Goal: Task Accomplishment & Management: Manage account settings

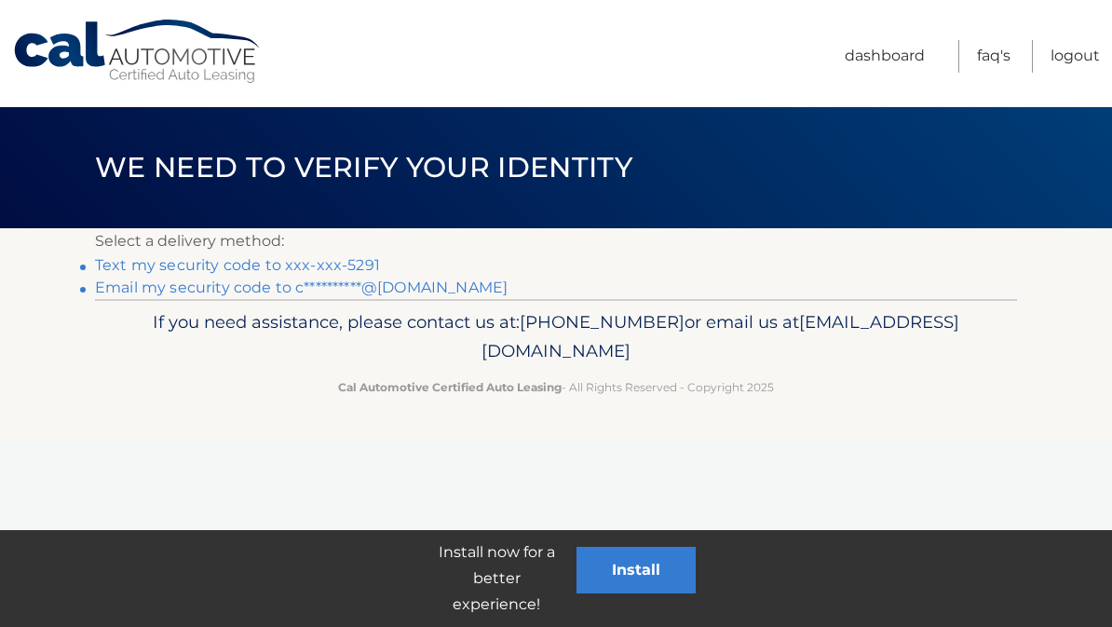
click at [337, 243] on p "Select a delivery method:" at bounding box center [556, 241] width 922 height 26
click at [312, 256] on link "Text my security code to xxx-xxx-5291" at bounding box center [237, 265] width 285 height 18
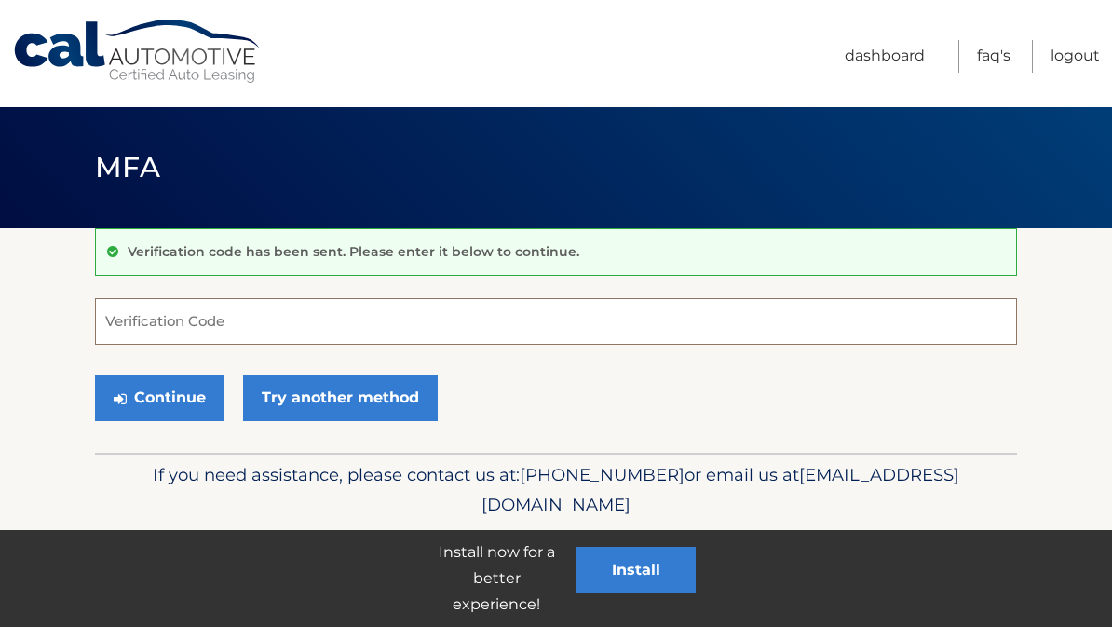
click at [480, 322] on input "Verification Code" at bounding box center [556, 321] width 922 height 47
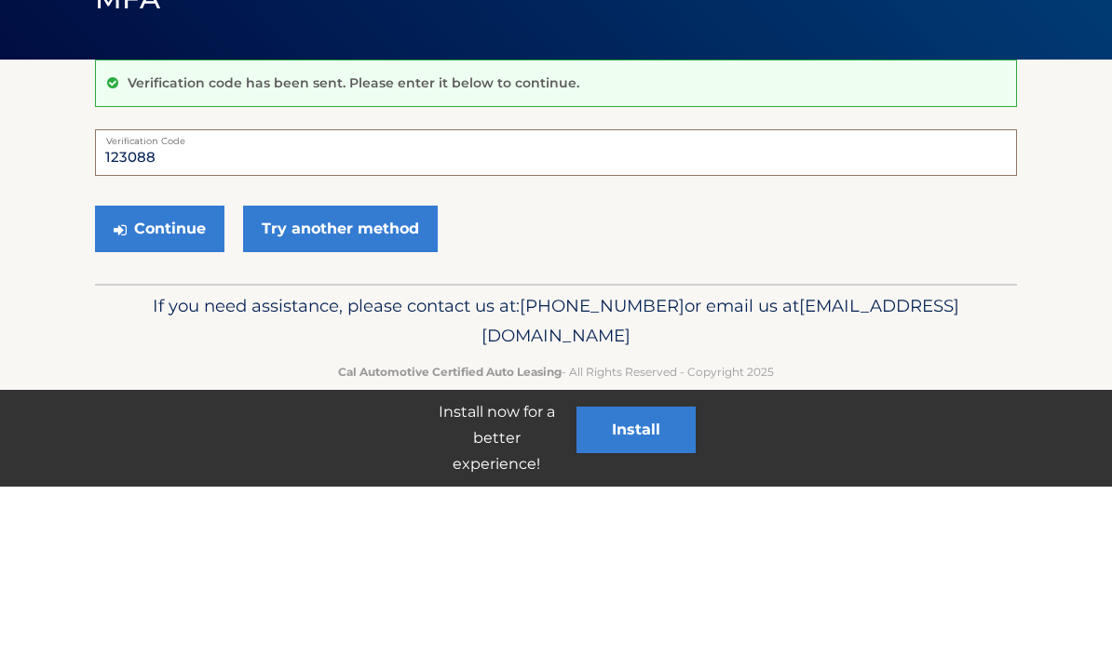
type input "123088"
click at [159, 374] on button "Continue" at bounding box center [159, 397] width 129 height 47
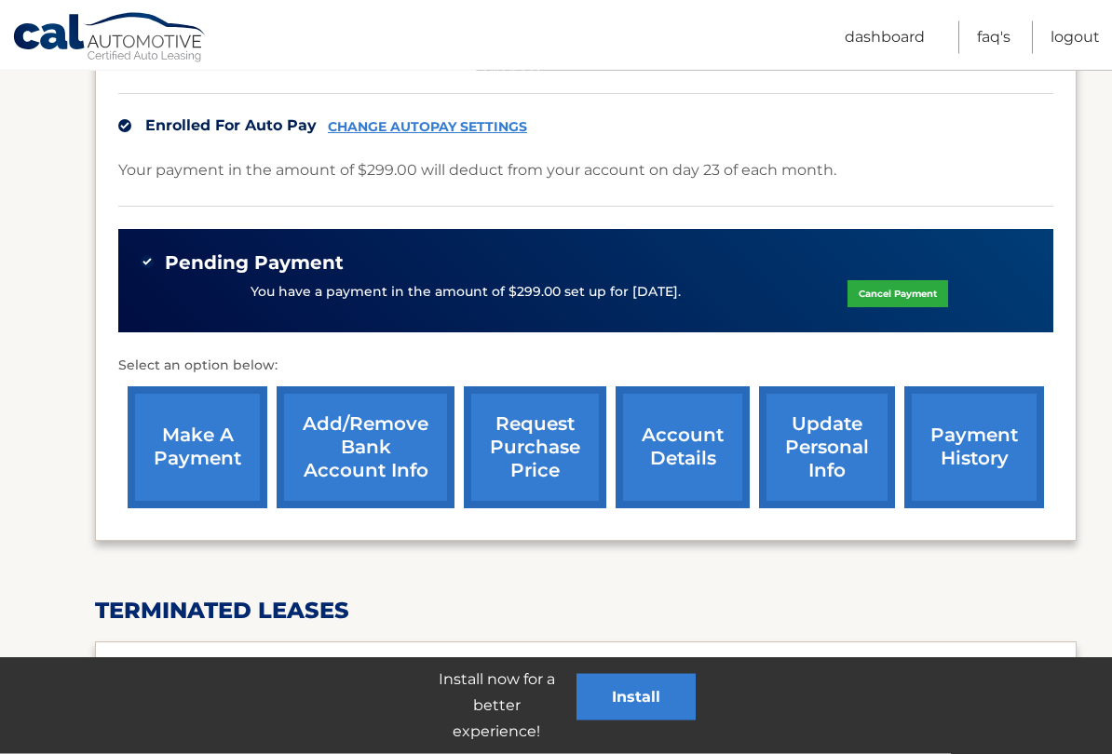
click at [559, 425] on link "request purchase price" at bounding box center [535, 448] width 142 height 122
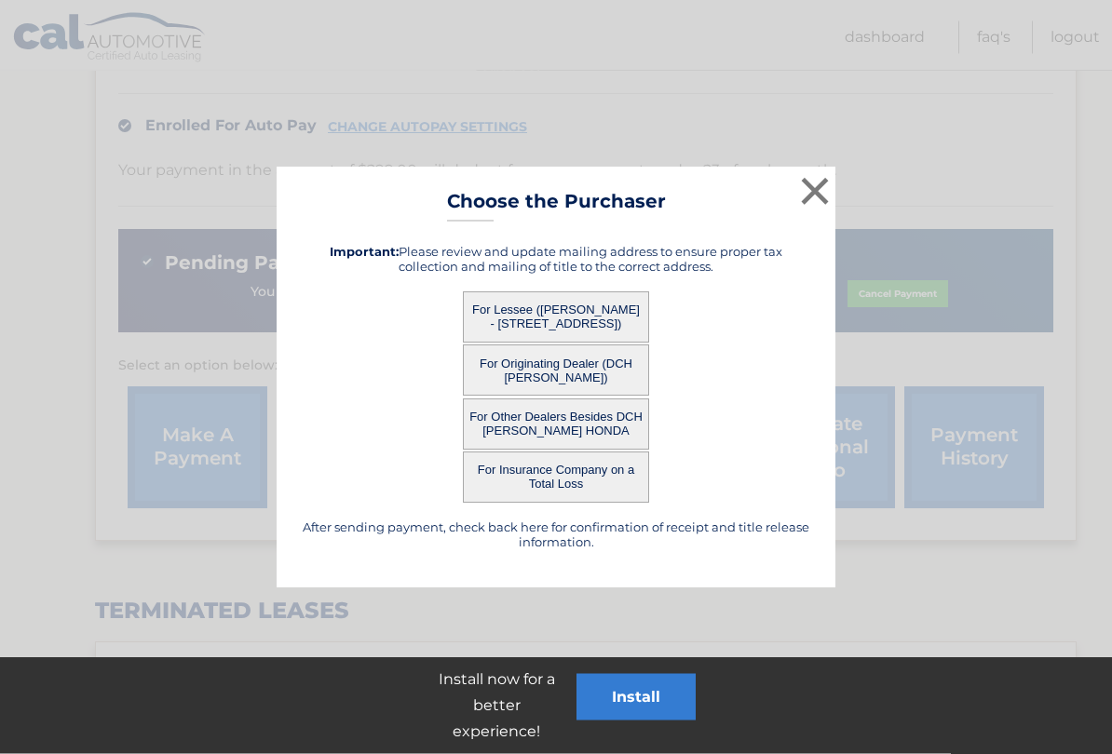
scroll to position [561, 0]
click at [558, 425] on button "For Other Dealers Besides DCH KAY HONDA" at bounding box center [556, 424] width 186 height 51
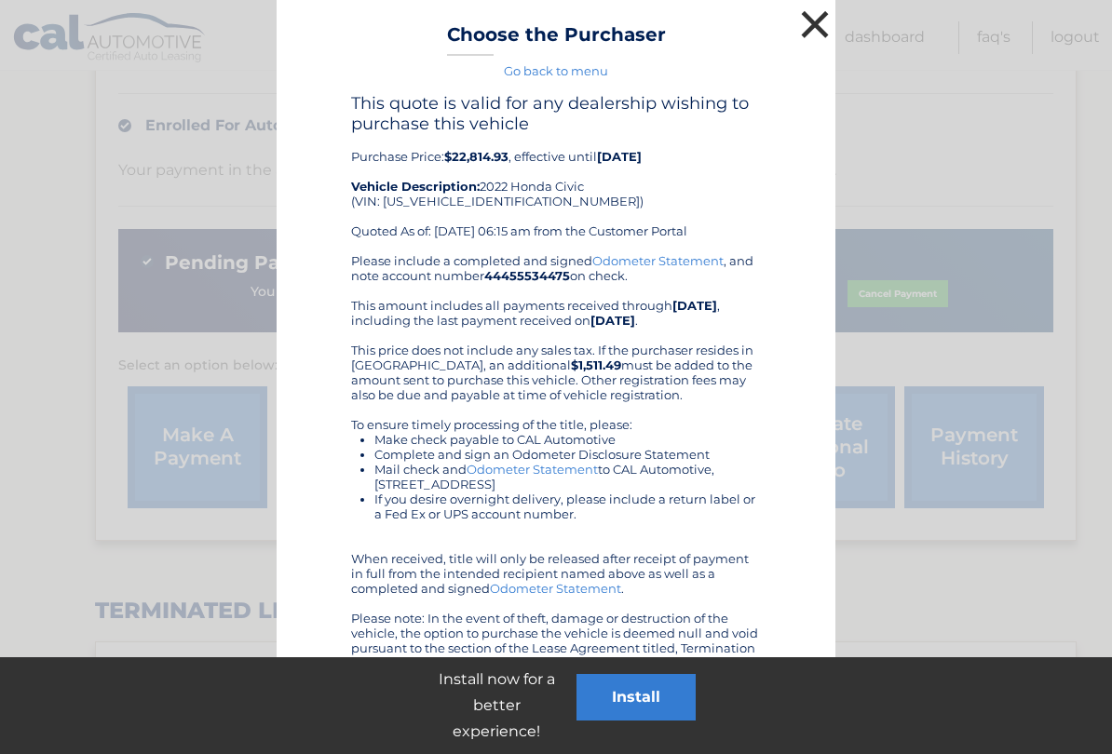
click at [821, 21] on button "×" at bounding box center [814, 24] width 37 height 37
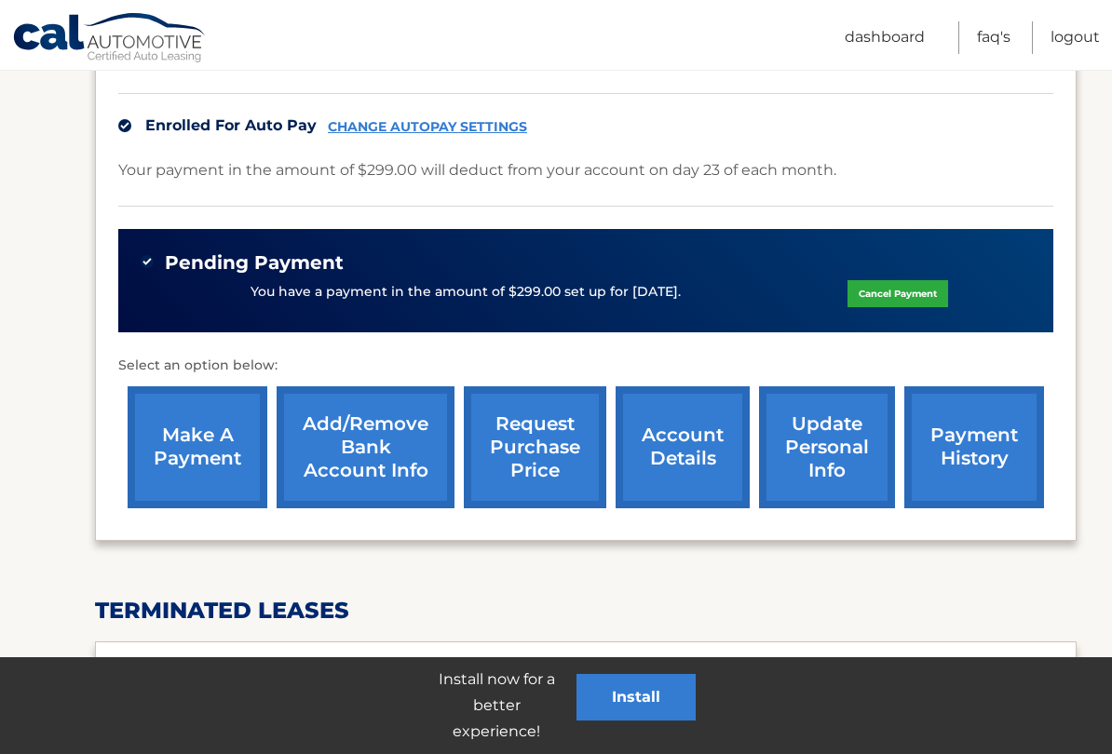
click at [555, 438] on link "request purchase price" at bounding box center [535, 447] width 142 height 122
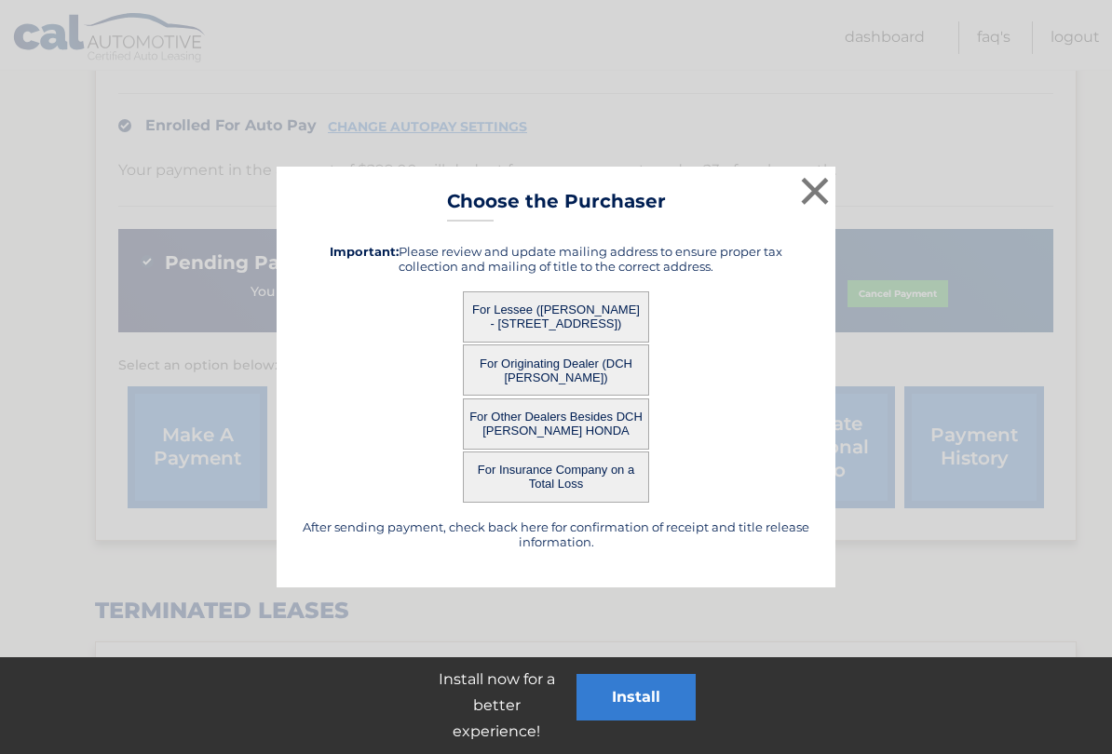
click at [561, 307] on button "For Lessee (DENNIS OROUKE - 48 CRESTVIEW DR, , MIDDLETOWN, nj 07748)" at bounding box center [556, 316] width 186 height 51
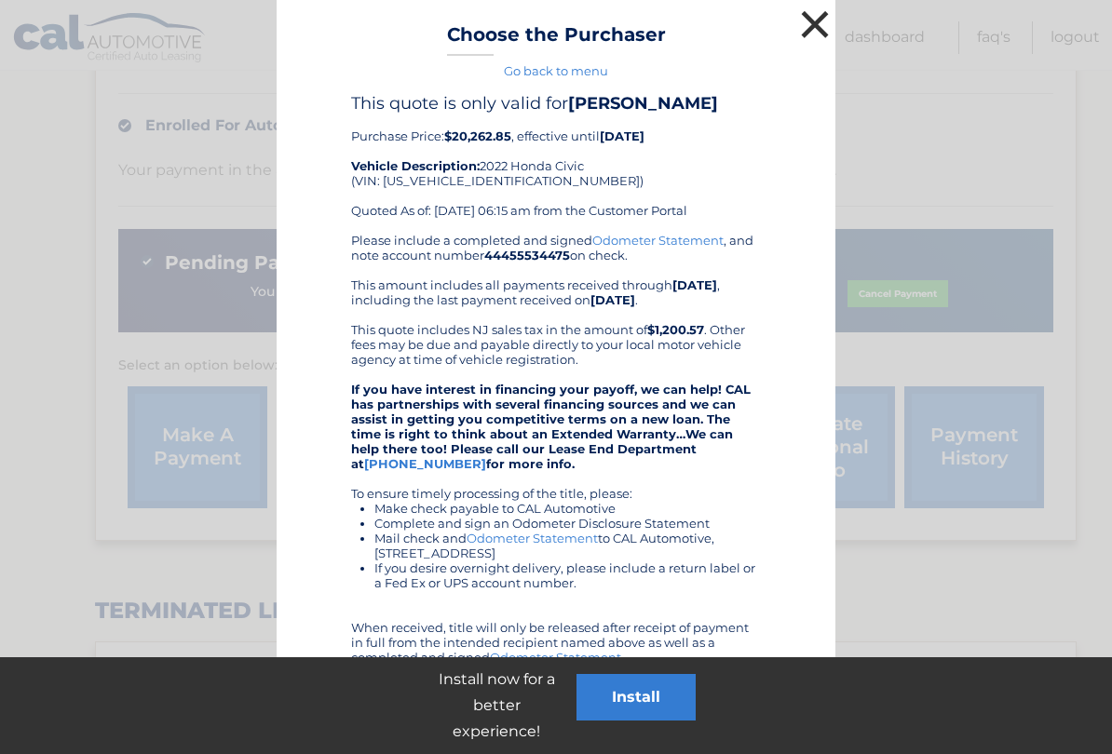
click at [821, 15] on button "×" at bounding box center [814, 24] width 37 height 37
